Goal: Task Accomplishment & Management: Manage account settings

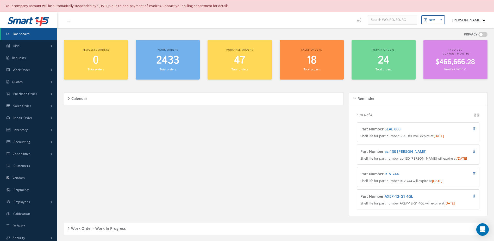
click at [165, 73] on div "Work orders 2433 Total orders" at bounding box center [168, 60] width 64 height 40
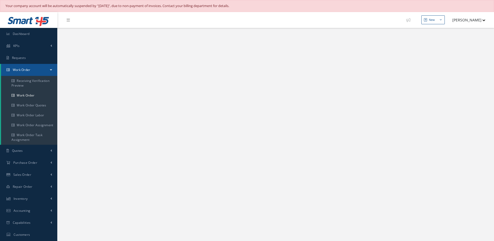
select select "25"
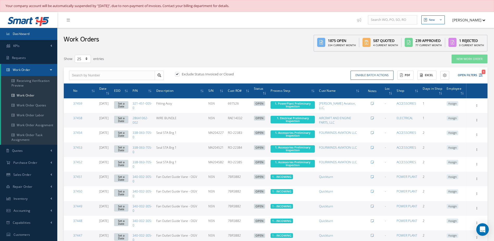
click at [38, 35] on link "Dashboard" at bounding box center [28, 34] width 57 height 12
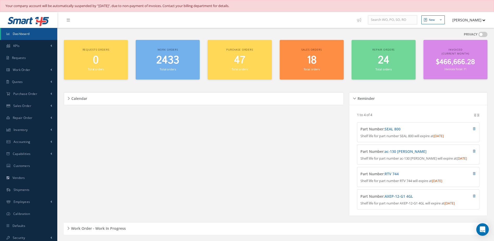
scroll to position [156, 0]
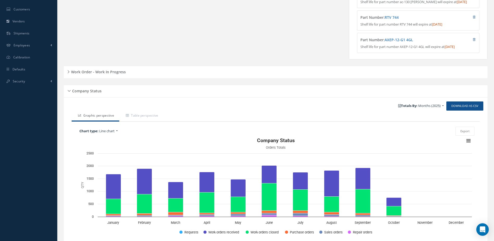
click at [103, 76] on div "Work Order - Work In Progress" at bounding box center [276, 72] width 424 height 8
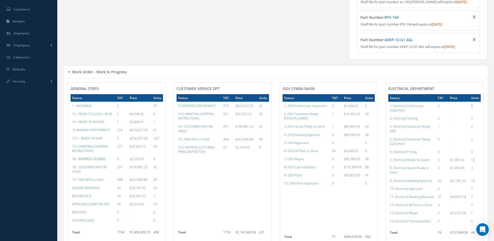
click at [96, 161] on a=22&excludeInternalCustomer=false&excludeInvoicedOrClosed=true&&filtersHidded"] "16 - SHIPPED / CLOSED" at bounding box center [88, 158] width 33 height 4
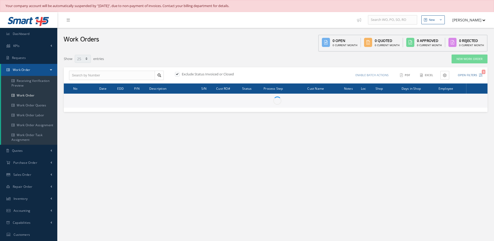
select select "25"
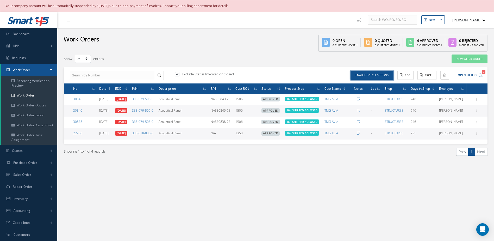
click at [356, 77] on button "Enable batch actions" at bounding box center [371, 75] width 43 height 9
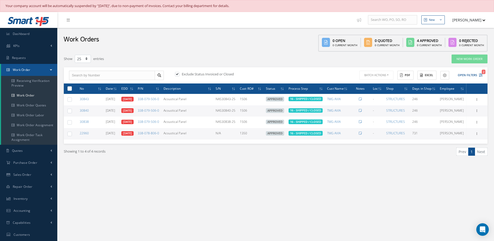
click at [72, 90] on label at bounding box center [72, 88] width 0 height 4
click at [68, 91] on input "checkbox" at bounding box center [69, 88] width 3 height 3
checkbox input "true"
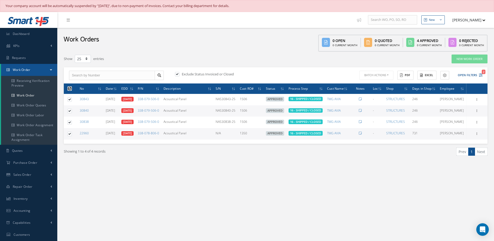
checkbox input "true"
click at [383, 76] on button "Batch Actions" at bounding box center [375, 75] width 35 height 9
click at [371, 89] on link "Close Work Orders" at bounding box center [379, 90] width 42 height 7
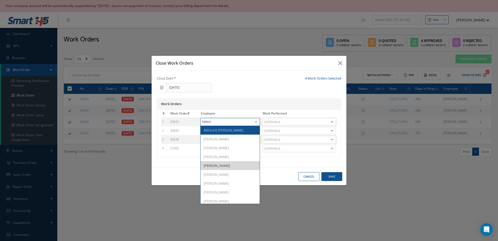
click at [256, 122] on div at bounding box center [255, 122] width 7 height 8
click at [234, 137] on span "[PERSON_NAME]" at bounding box center [229, 138] width 59 height 9
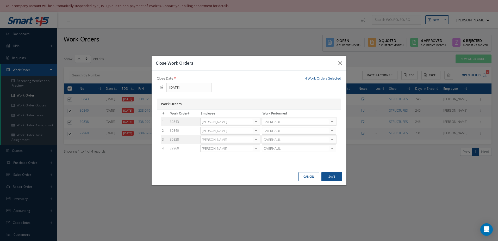
click at [258, 131] on div at bounding box center [255, 131] width 7 height 8
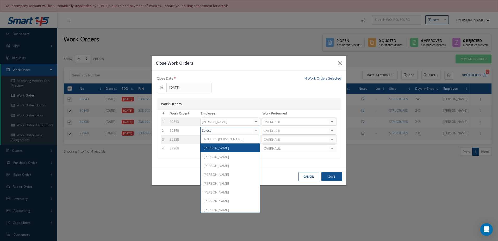
click at [231, 149] on span "Adoni Felipe" at bounding box center [229, 147] width 59 height 9
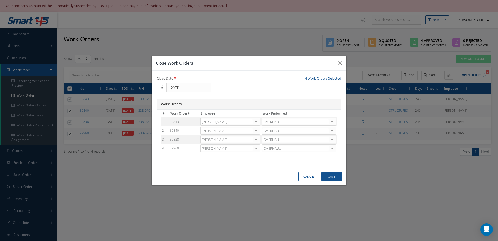
click at [257, 136] on div at bounding box center [255, 140] width 7 height 8
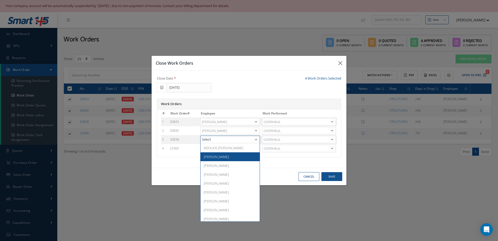
click at [228, 156] on span "Adoni Felipe" at bounding box center [229, 156] width 59 height 9
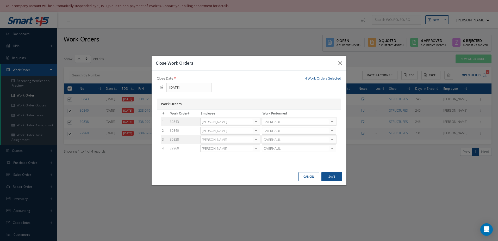
click at [254, 149] on div at bounding box center [255, 148] width 7 height 8
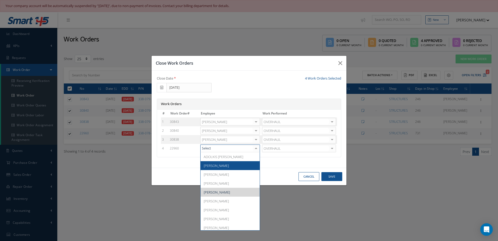
click at [221, 164] on span "Adoni Felipe" at bounding box center [216, 165] width 25 height 5
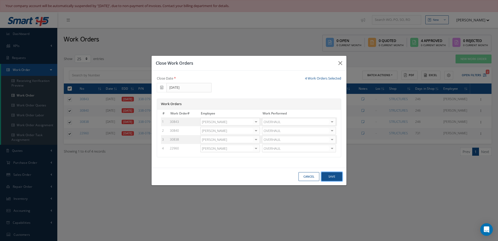
click at [331, 178] on button "Save" at bounding box center [331, 176] width 21 height 9
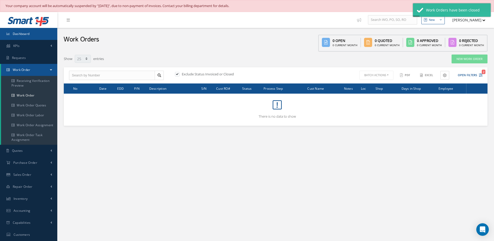
click at [24, 35] on span "Dashboard" at bounding box center [21, 34] width 17 height 4
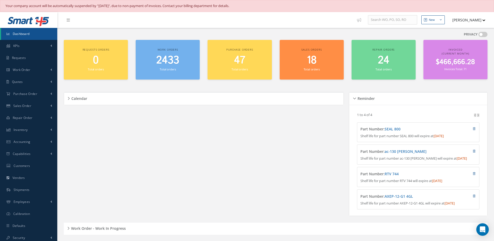
scroll to position [156, 0]
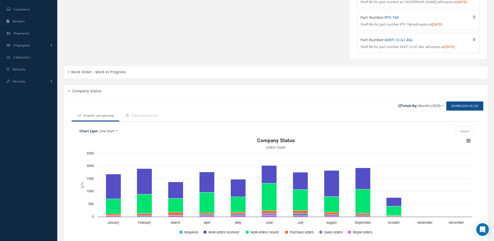
click at [112, 74] on h5 "Work Order - Work In Progress" at bounding box center [98, 71] width 56 height 6
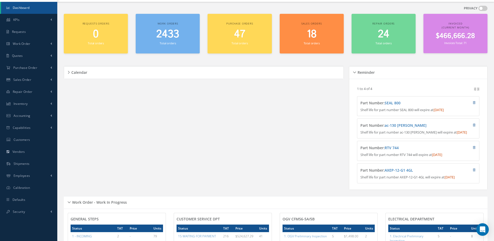
scroll to position [0, 0]
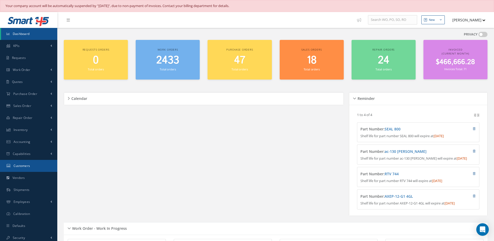
click at [24, 162] on link "Customers" at bounding box center [28, 166] width 57 height 12
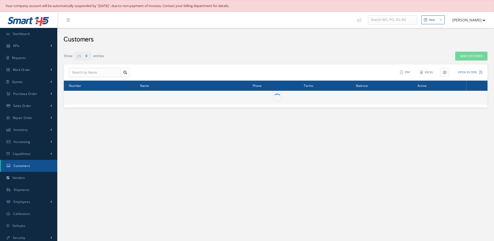
select select "25"
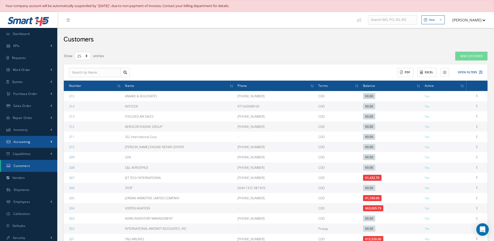
click at [34, 141] on link "Accounting" at bounding box center [28, 142] width 57 height 12
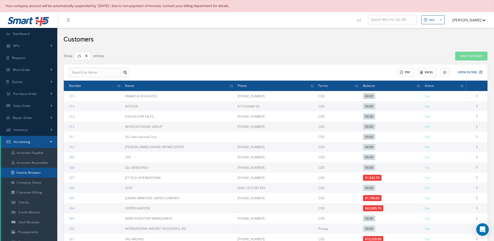
click at [34, 171] on link "Invoice Browser" at bounding box center [29, 172] width 56 height 10
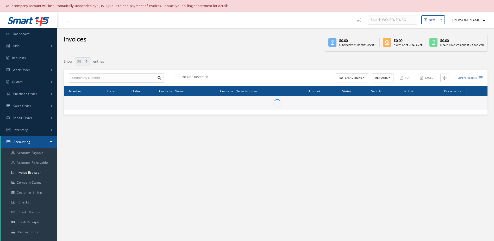
select select "25"
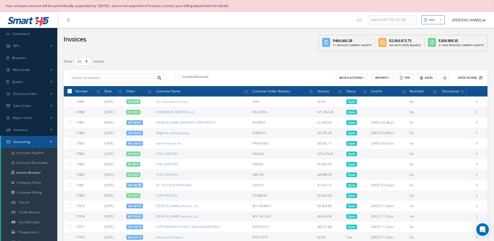
click at [475, 77] on button "Open Filters" at bounding box center [467, 77] width 29 height 9
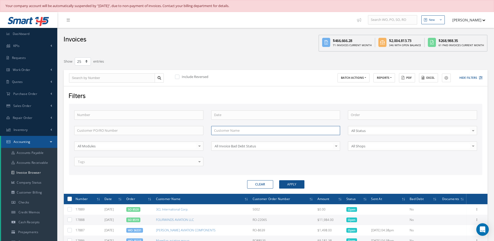
click at [238, 132] on input "text" at bounding box center [275, 130] width 129 height 9
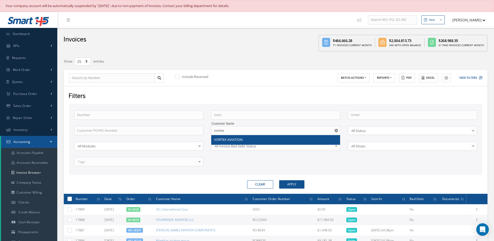
click at [234, 140] on span "VORTEX AVIATION" at bounding box center [228, 139] width 29 height 5
type input "VORTEX AVIATION"
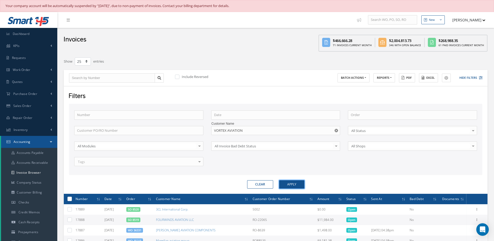
click at [290, 185] on button "Apply" at bounding box center [291, 184] width 25 height 8
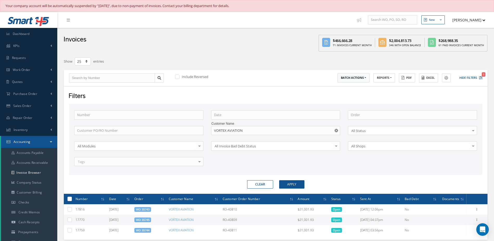
click at [352, 79] on button "BATCH ACTIONS" at bounding box center [353, 77] width 32 height 9
click at [350, 86] on link "Print selected items (0)" at bounding box center [358, 86] width 42 height 7
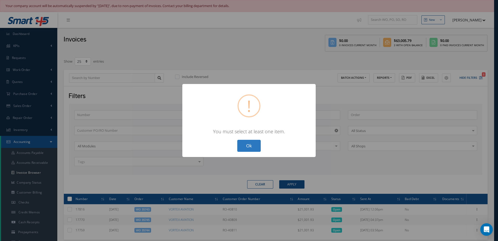
click at [251, 149] on button "Ok" at bounding box center [248, 146] width 23 height 12
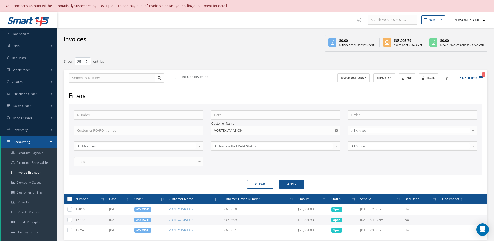
scroll to position [102, 0]
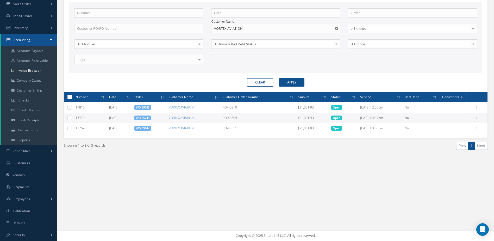
click at [72, 96] on label at bounding box center [72, 96] width 0 height 4
click at [70, 96] on input "checkbox" at bounding box center [69, 97] width 3 height 3
checkbox input "true"
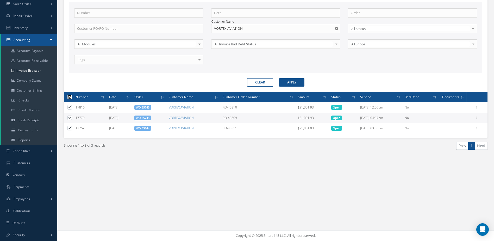
checkbox input "true"
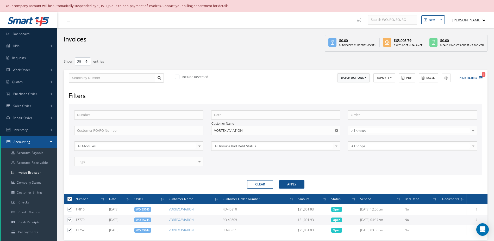
click at [357, 79] on button "BATCH ACTIONS" at bounding box center [353, 77] width 32 height 9
click at [338, 164] on div "Number Order Customer PO/RO Number Customer Name VORTEX AVIATION VORTEX AVIATIO…" at bounding box center [275, 141] width 411 height 62
click at [337, 130] on use "Reset" at bounding box center [336, 130] width 3 height 3
click at [40, 162] on link "Accounts Receivable" at bounding box center [29, 163] width 56 height 10
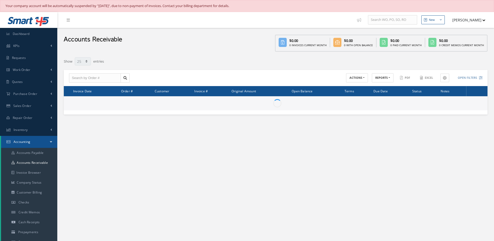
select select "25"
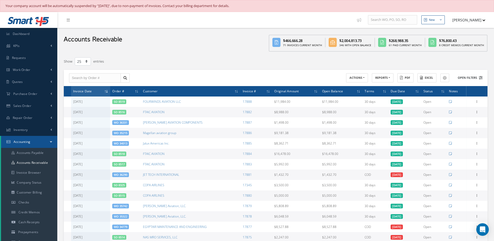
click at [468, 78] on button "Open Filters" at bounding box center [467, 77] width 29 height 9
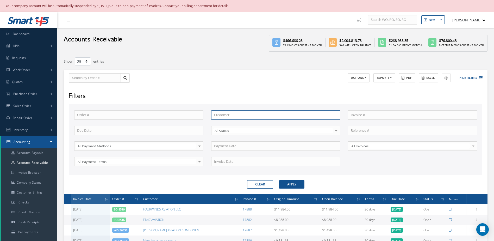
click at [223, 115] on input "text" at bounding box center [275, 114] width 129 height 9
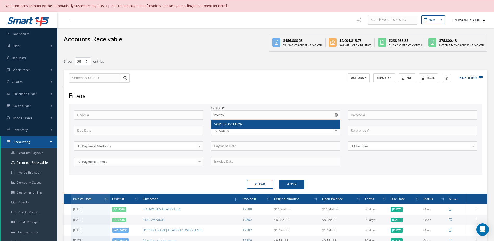
drag, startPoint x: 226, startPoint y: 124, endPoint x: 273, endPoint y: 138, distance: 48.1
click at [227, 124] on span "VORTEX AVIATION" at bounding box center [228, 124] width 29 height 5
type input "VORTEX AVIATION"
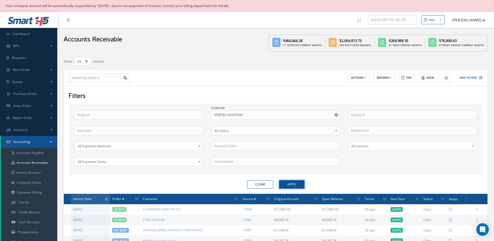
click at [298, 186] on button "Apply" at bounding box center [291, 184] width 25 height 8
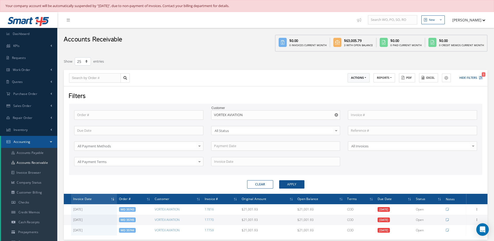
click at [355, 81] on button "ACTIONS" at bounding box center [359, 77] width 22 height 9
click at [353, 89] on link "Receive Payments" at bounding box center [369, 86] width 42 height 7
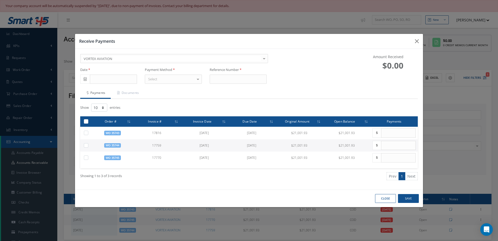
click at [82, 78] on span at bounding box center [85, 78] width 10 height 9
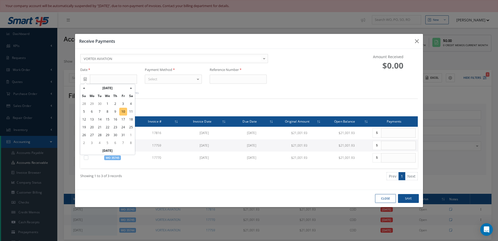
click at [123, 110] on td "10" at bounding box center [123, 112] width 8 height 8
type input "10/10/2025"
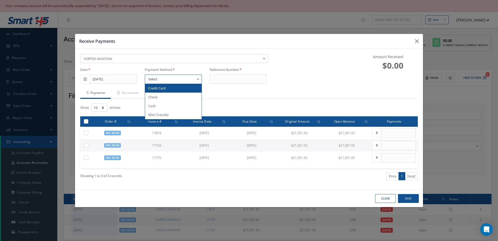
click at [200, 80] on div at bounding box center [197, 79] width 7 height 9
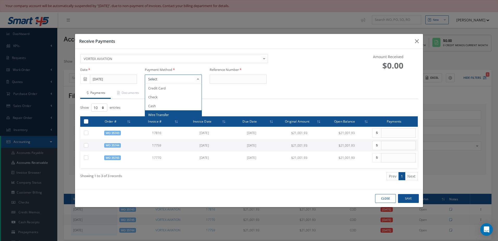
click at [160, 112] on span "Wire Transfer" at bounding box center [158, 114] width 21 height 5
click at [237, 78] on input at bounding box center [238, 78] width 57 height 9
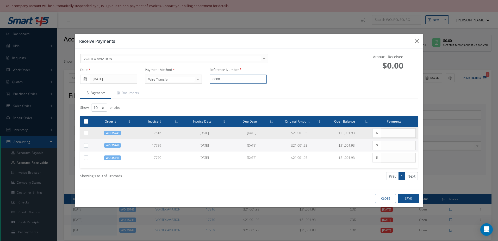
type input "0000"
click at [88, 134] on label at bounding box center [88, 132] width 0 height 4
click at [86, 134] on input "checkbox" at bounding box center [86, 132] width 3 height 3
checkbox input "true"
type input "21001.93"
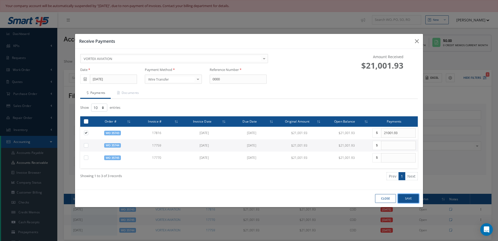
click at [406, 198] on button "Save" at bounding box center [408, 198] width 21 height 9
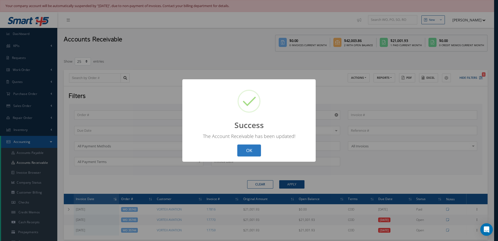
click at [241, 148] on button "OK" at bounding box center [249, 150] width 24 height 12
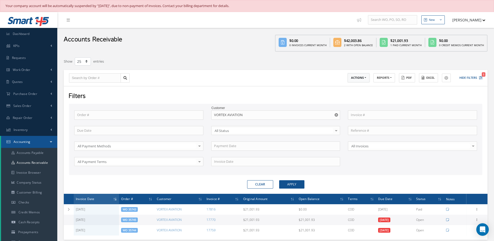
click at [356, 75] on button "ACTIONS" at bounding box center [359, 77] width 22 height 9
click at [355, 87] on link "Receive Payments" at bounding box center [369, 86] width 42 height 7
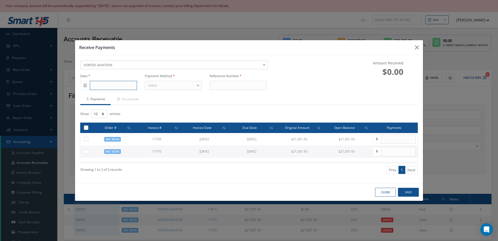
click at [111, 86] on input "text" at bounding box center [113, 85] width 47 height 9
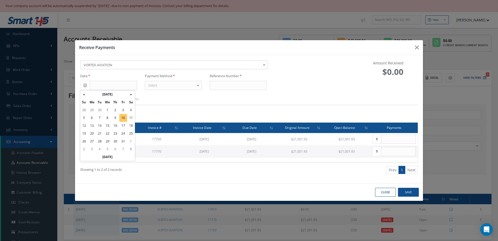
click at [123, 119] on td "10" at bounding box center [123, 118] width 8 height 8
type input "10/10/2025"
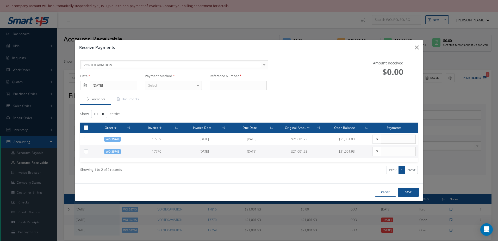
click at [163, 86] on div "Select" at bounding box center [173, 85] width 57 height 9
type input "0"
type input "wire"
click at [194, 95] on span "Wire Transfer" at bounding box center [173, 94] width 56 height 9
click at [234, 85] on input at bounding box center [238, 85] width 57 height 9
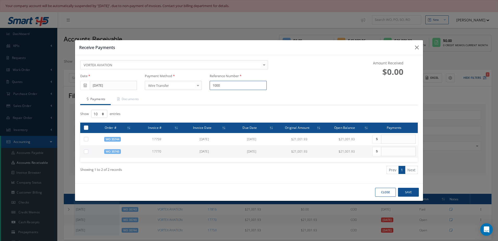
type input "1000"
click at [84, 124] on th at bounding box center [86, 127] width 12 height 10
click at [85, 124] on th at bounding box center [86, 127] width 12 height 10
click at [83, 125] on th at bounding box center [86, 127] width 12 height 10
click at [88, 128] on label at bounding box center [88, 127] width 0 height 4
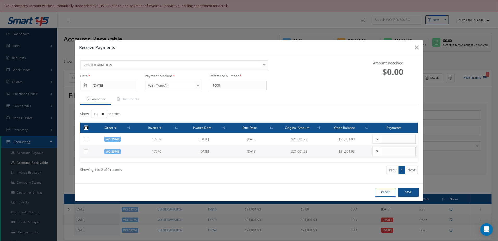
click at [87, 128] on input "checkbox" at bounding box center [86, 127] width 3 height 3
checkbox input "true"
type input "21001.93"
checkbox input "true"
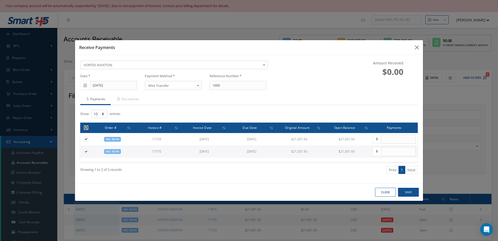
type input "21001.93"
click at [408, 192] on button "Save" at bounding box center [408, 191] width 21 height 9
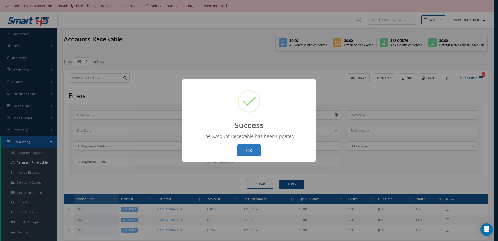
click at [260, 152] on button "OK" at bounding box center [249, 150] width 24 height 12
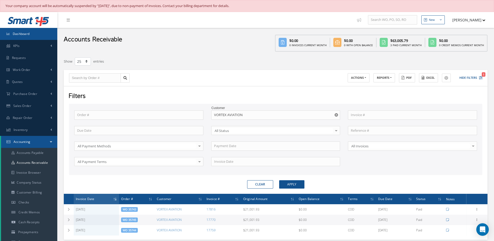
click at [34, 31] on link "Dashboard" at bounding box center [28, 34] width 57 height 12
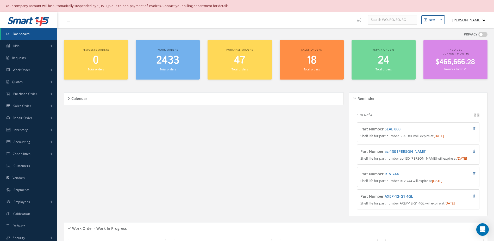
scroll to position [104, 0]
